Goal: Information Seeking & Learning: Learn about a topic

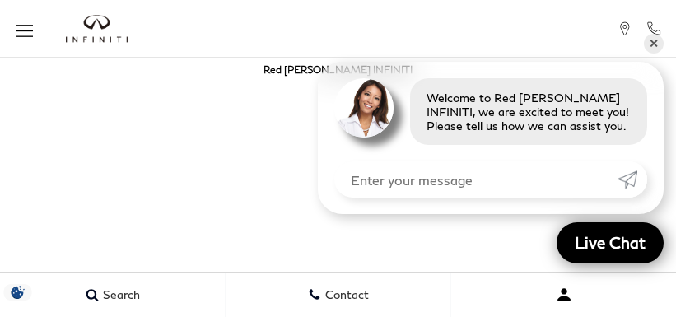
click at [536, 311] on button "Open user profile menu" at bounding box center [563, 294] width 225 height 41
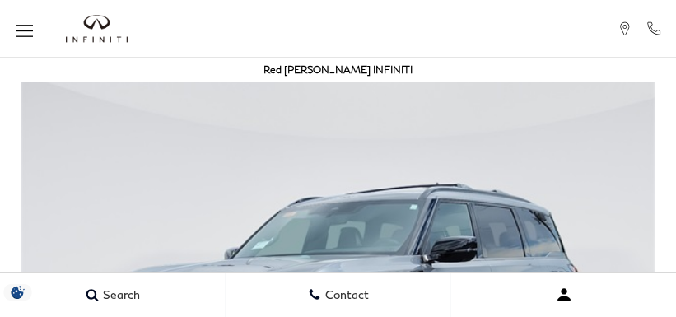
click at [618, 311] on button "Open user profile menu" at bounding box center [563, 294] width 225 height 41
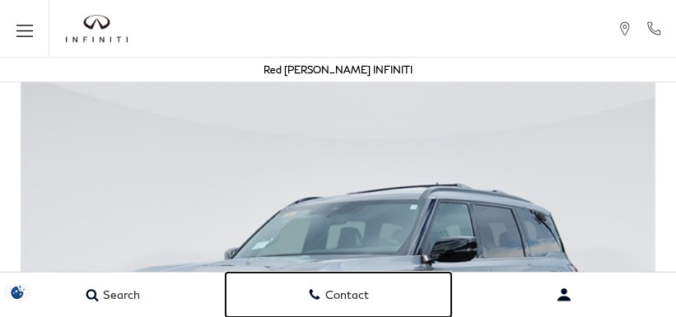
click at [371, 311] on link "Contact" at bounding box center [339, 295] width 226 height 44
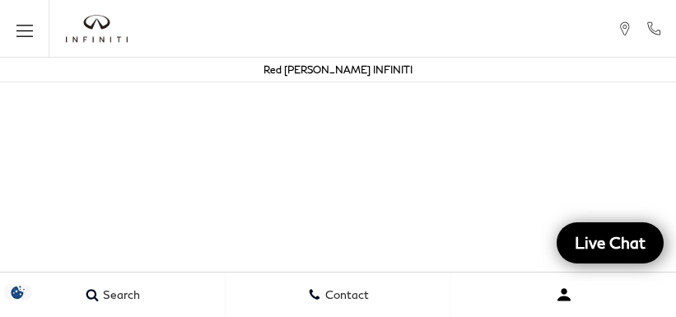
click at [536, 311] on button "Open user profile menu" at bounding box center [563, 294] width 225 height 41
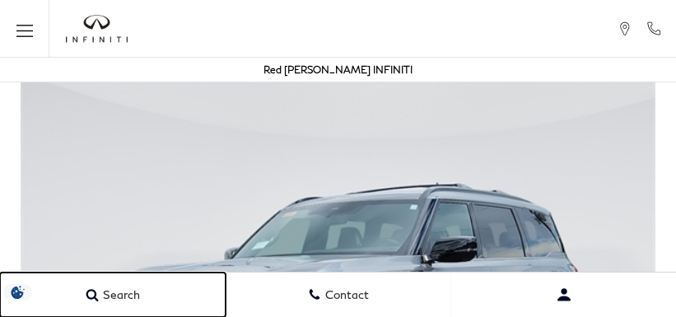
click at [82, 278] on link "Search" at bounding box center [113, 295] width 226 height 44
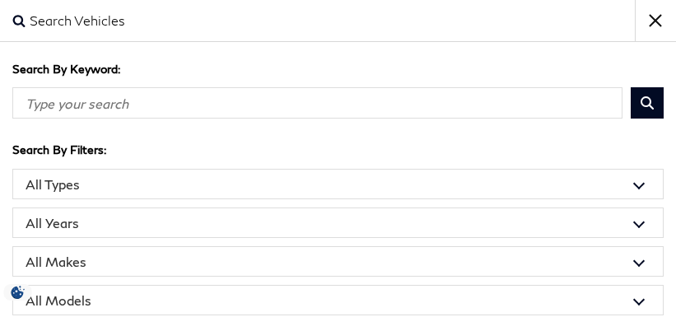
click at [280, 114] on input "Search By Keyword" at bounding box center [317, 102] width 610 height 31
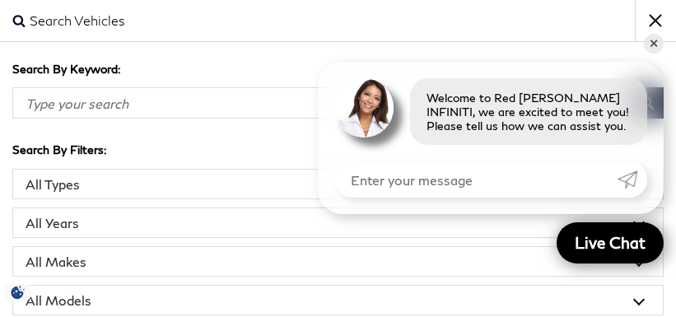
click at [453, 287] on select "All Models 2 Series 2500 Acadia Accord Atlas CT5 CX-5 Edge Explorer [PERSON_NAM…" at bounding box center [338, 300] width 652 height 30
